Goal: Transaction & Acquisition: Purchase product/service

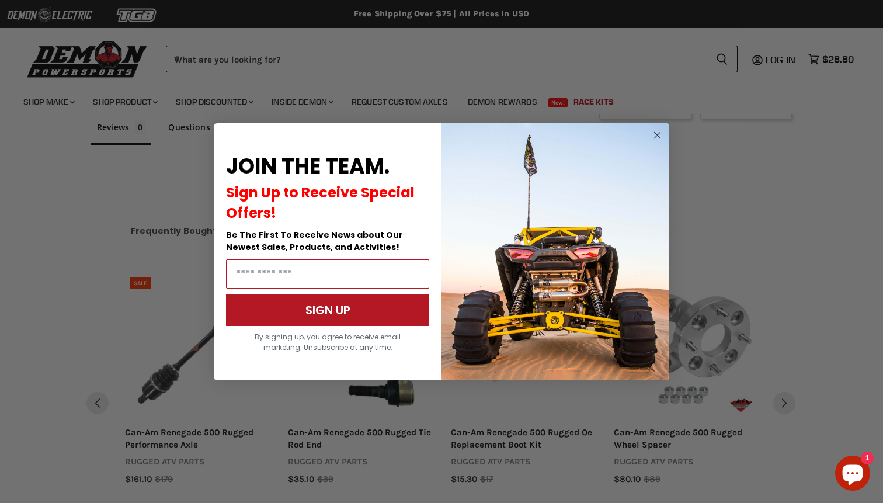
scroll to position [840, 0]
